Goal: Information Seeking & Learning: Learn about a topic

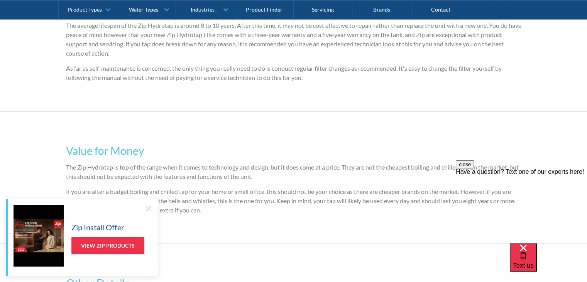
scroll to position [1389, 0]
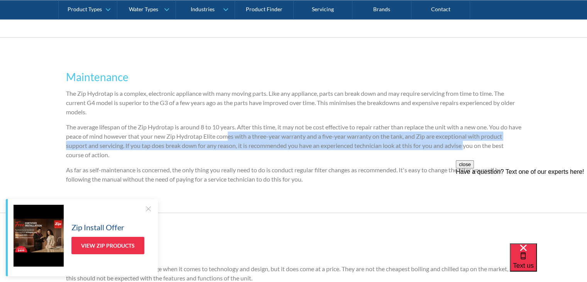
drag, startPoint x: 241, startPoint y: 147, endPoint x: 492, endPoint y: 153, distance: 250.5
click at [492, 153] on p "The average lifespan of the Zip Hydrotap is around 8 to 10 years. After this ti…" at bounding box center [293, 140] width 455 height 37
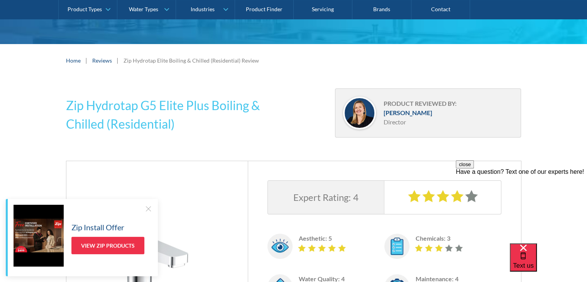
scroll to position [116, 0]
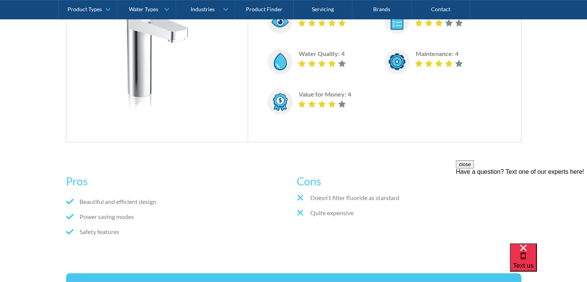
scroll to position [347, 0]
